Goal: Task Accomplishment & Management: Use online tool/utility

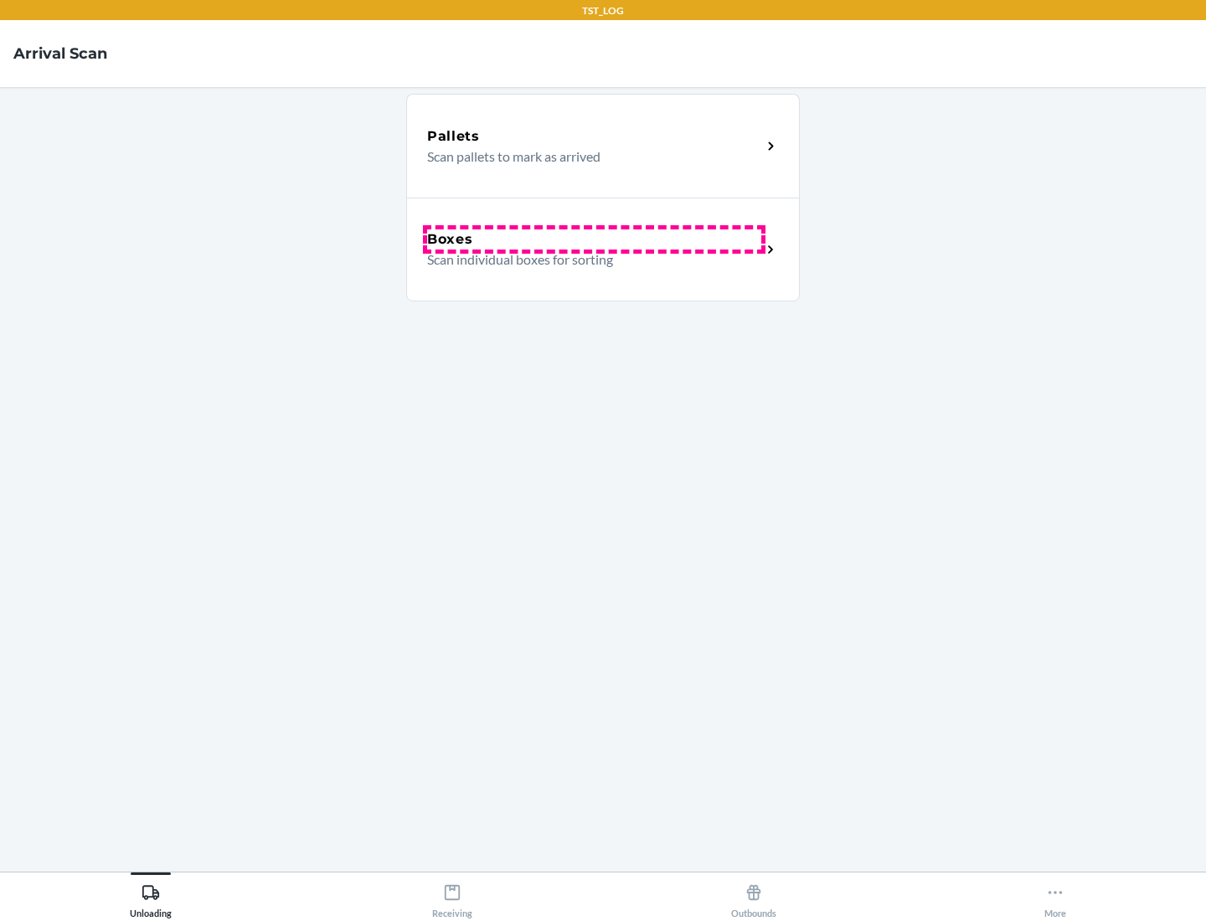
click at [594, 240] on div "Boxes" at bounding box center [594, 239] width 334 height 20
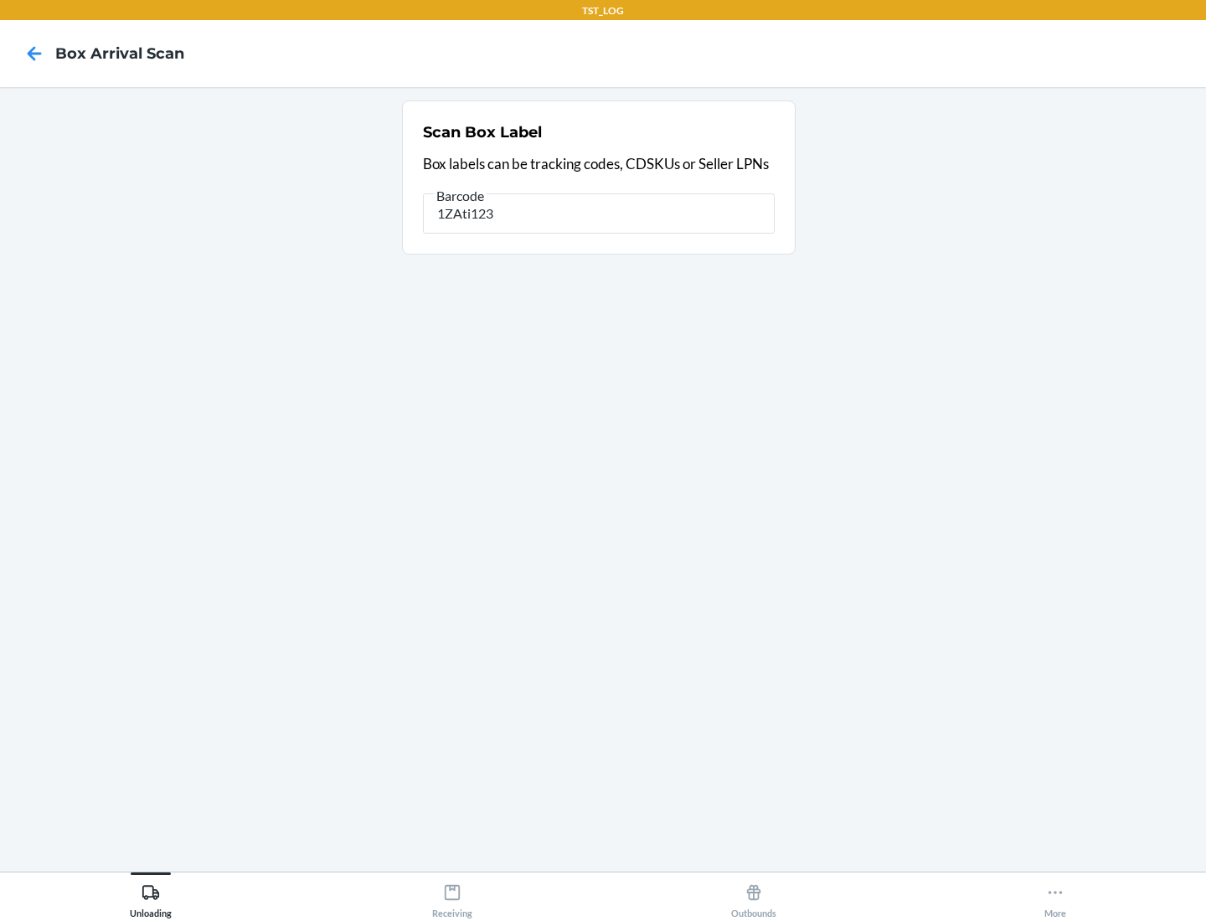
type input "1ZAti123"
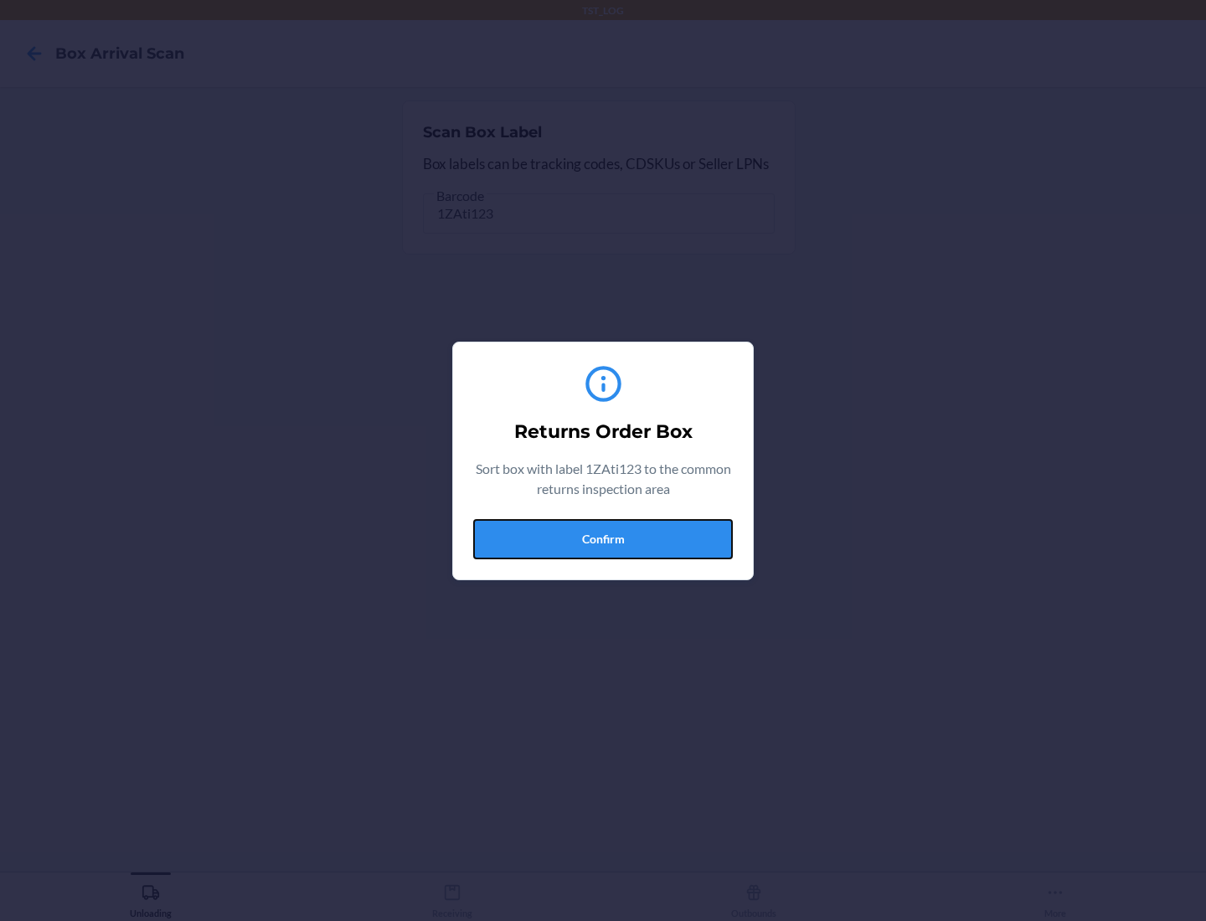
click at [603, 538] on button "Confirm" at bounding box center [603, 539] width 260 height 40
